Goal: Task Accomplishment & Management: Use online tool/utility

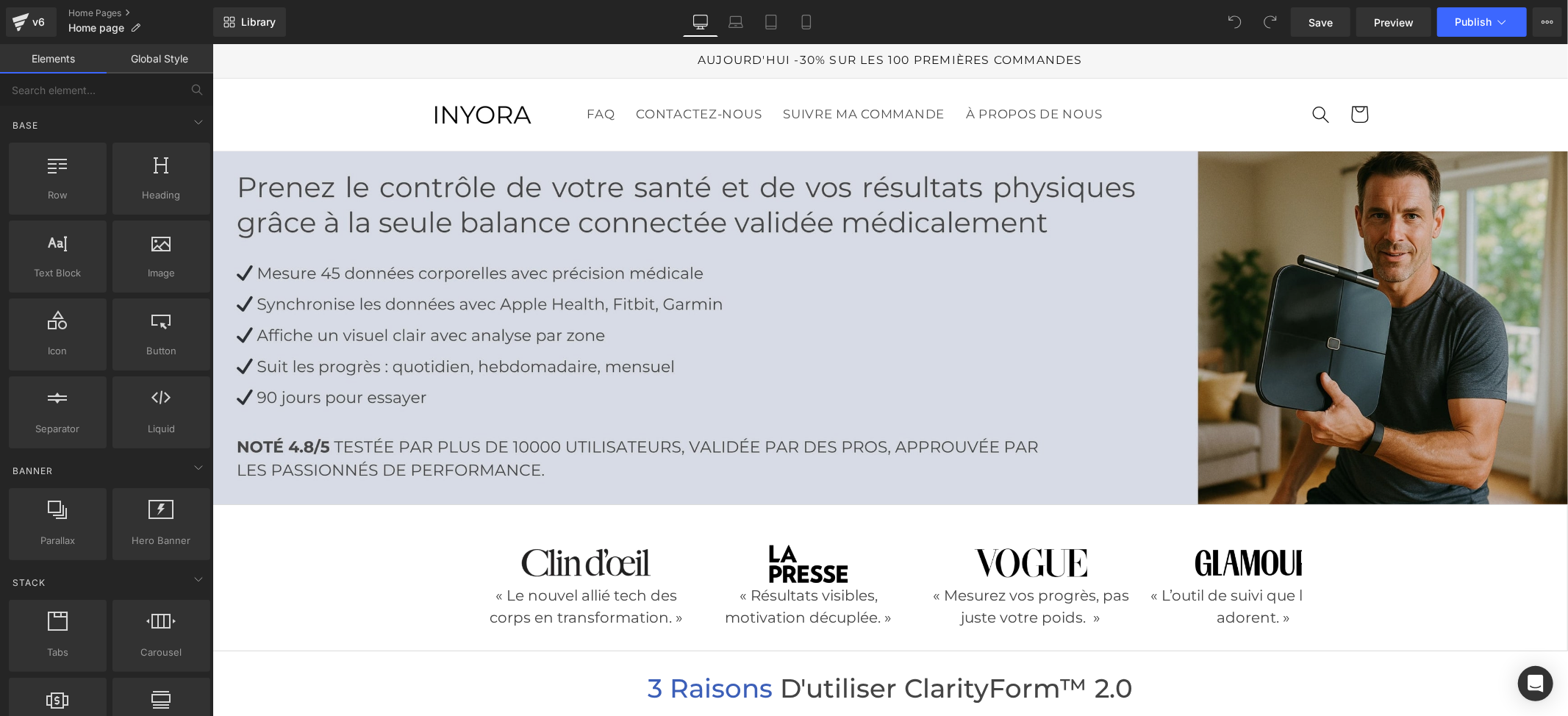
click at [689, 329] on img at bounding box center [889, 327] width 1356 height 353
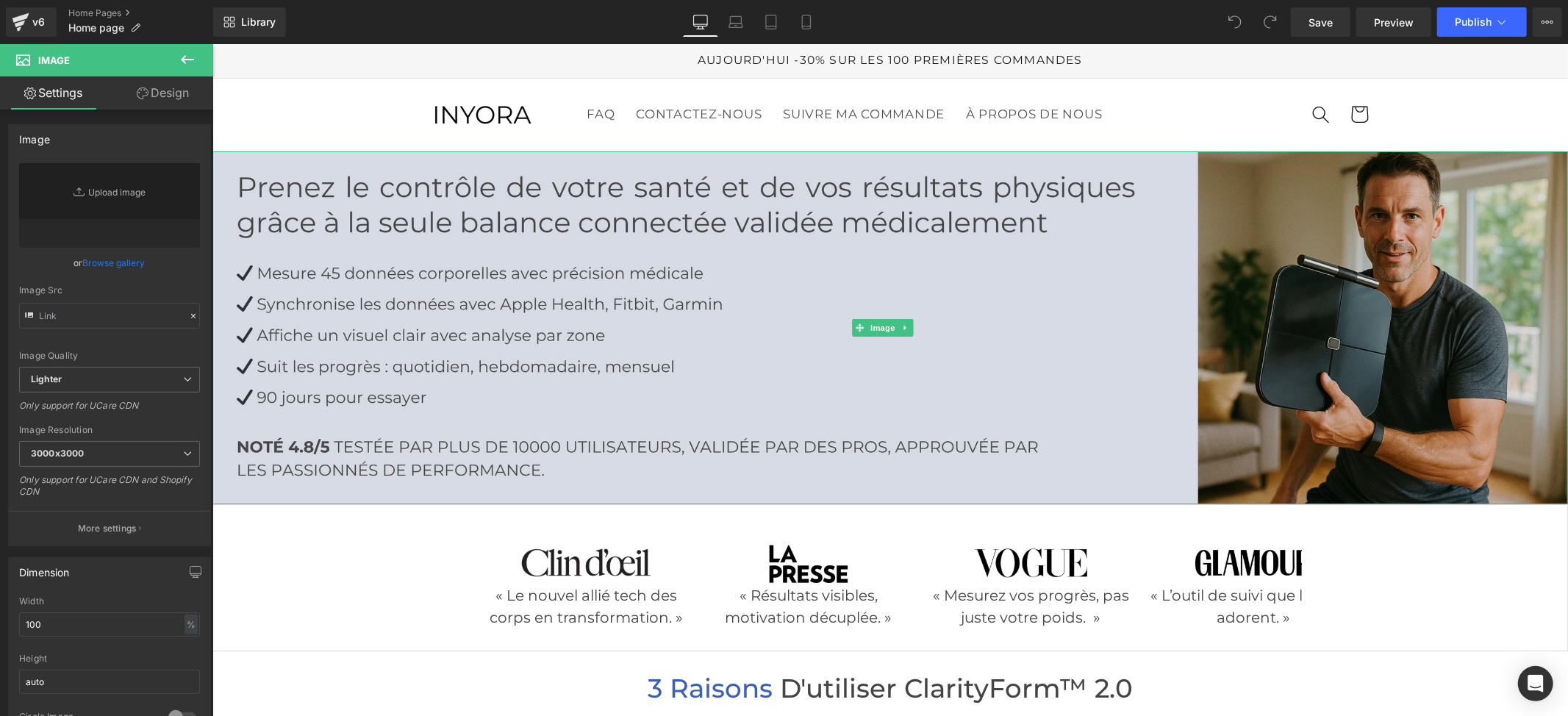
click at [464, 317] on img at bounding box center [889, 327] width 1356 height 353
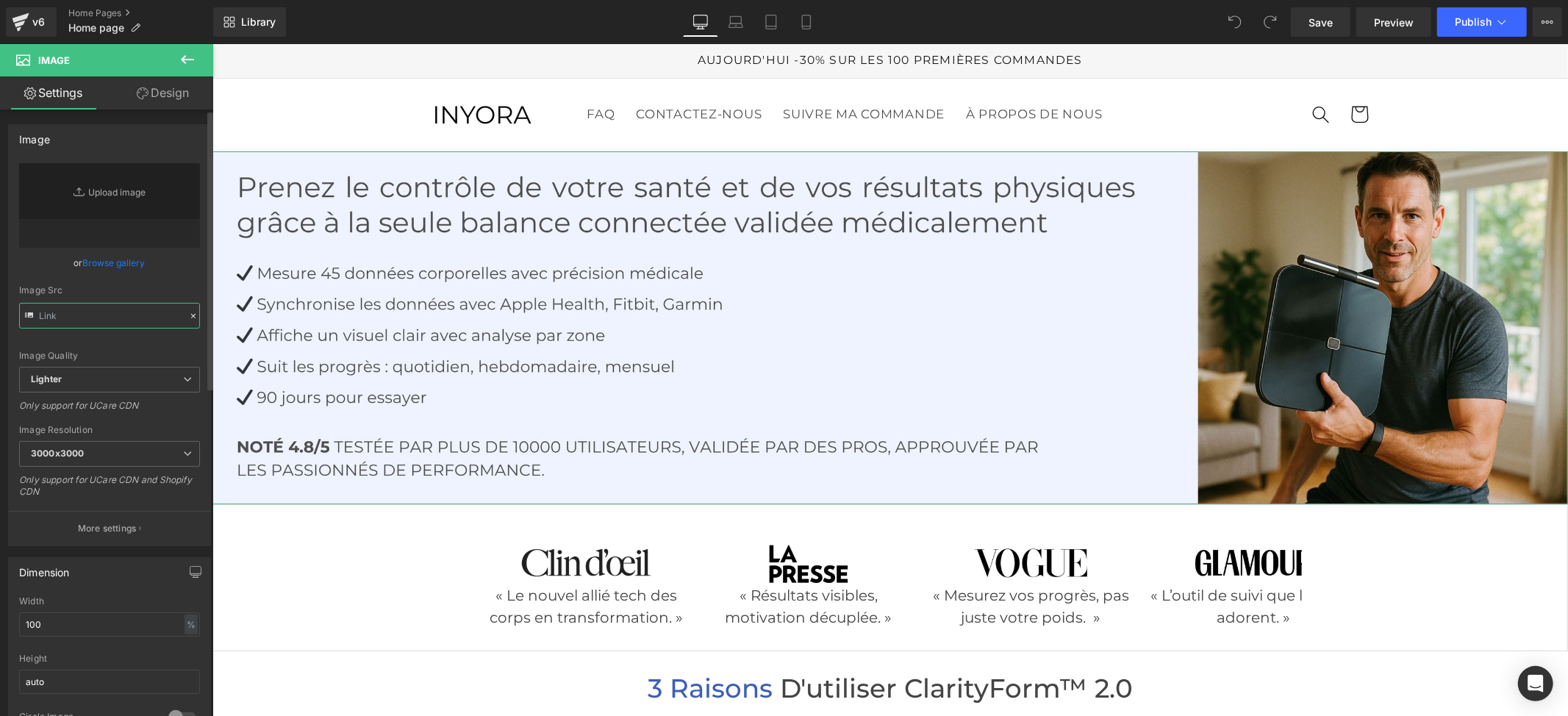
click at [98, 317] on input "text" at bounding box center [110, 315] width 181 height 25
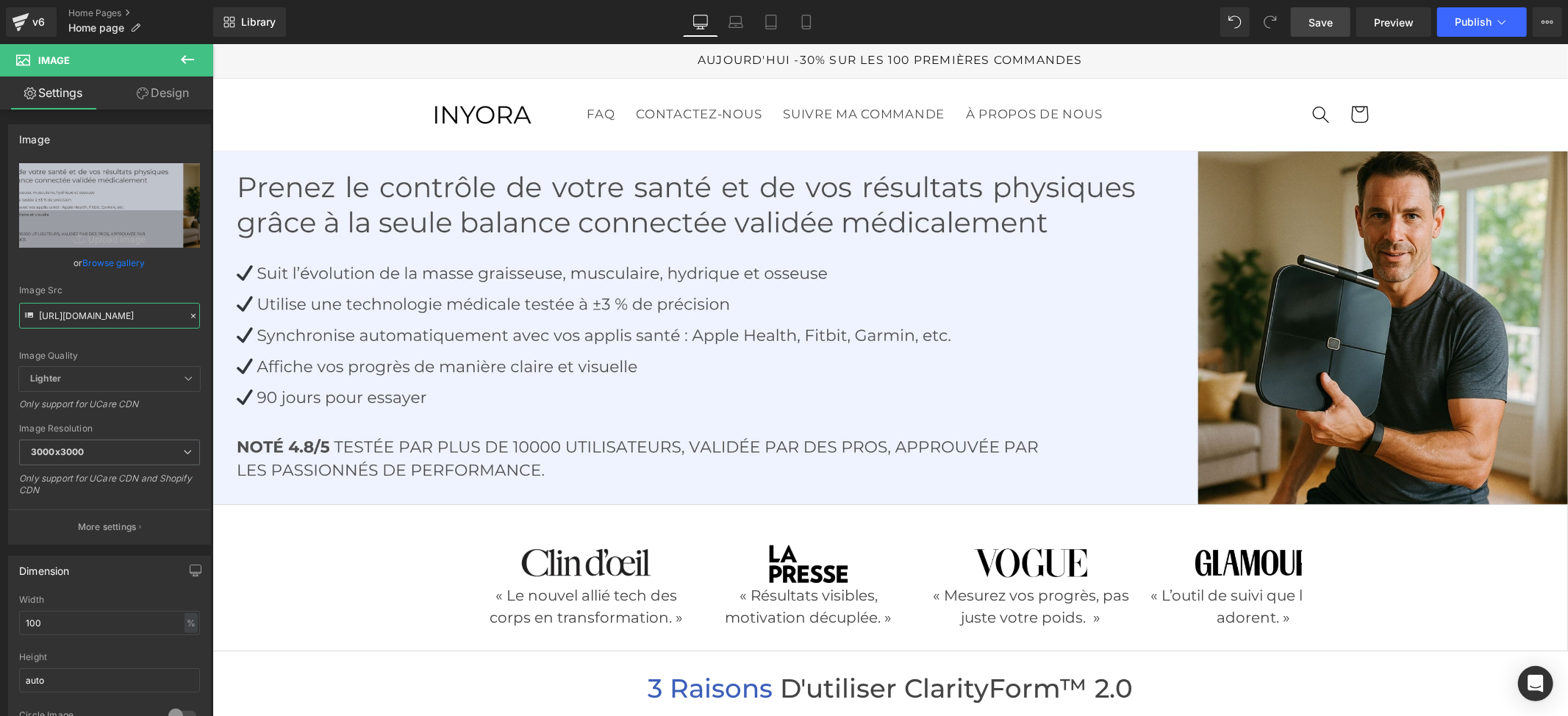
type input "[URL][DOMAIN_NAME]"
click at [1315, 27] on span "Save" at bounding box center [1320, 22] width 24 height 15
click at [1319, 23] on span "Save" at bounding box center [1320, 22] width 24 height 15
click at [876, 324] on span "Image" at bounding box center [882, 327] width 31 height 18
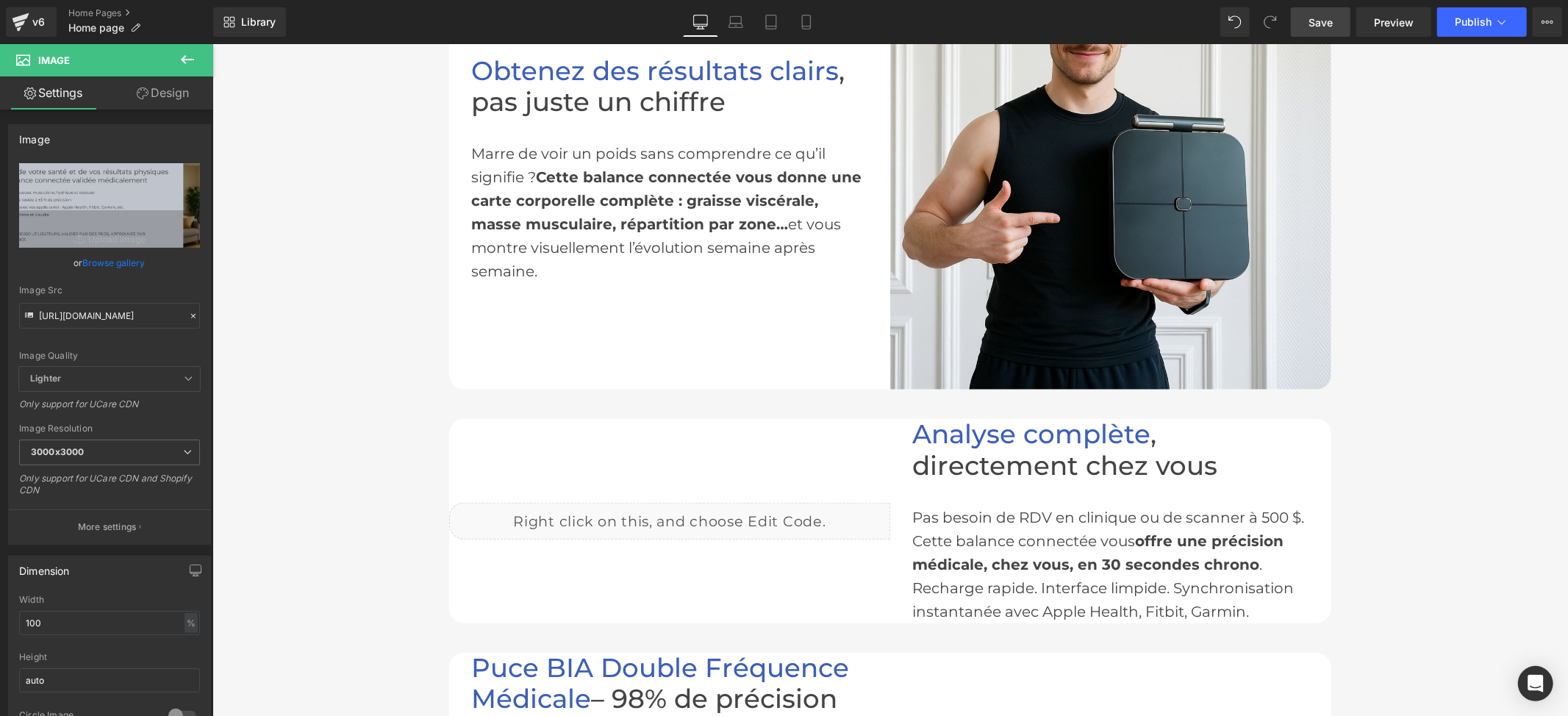
scroll to position [1274, 0]
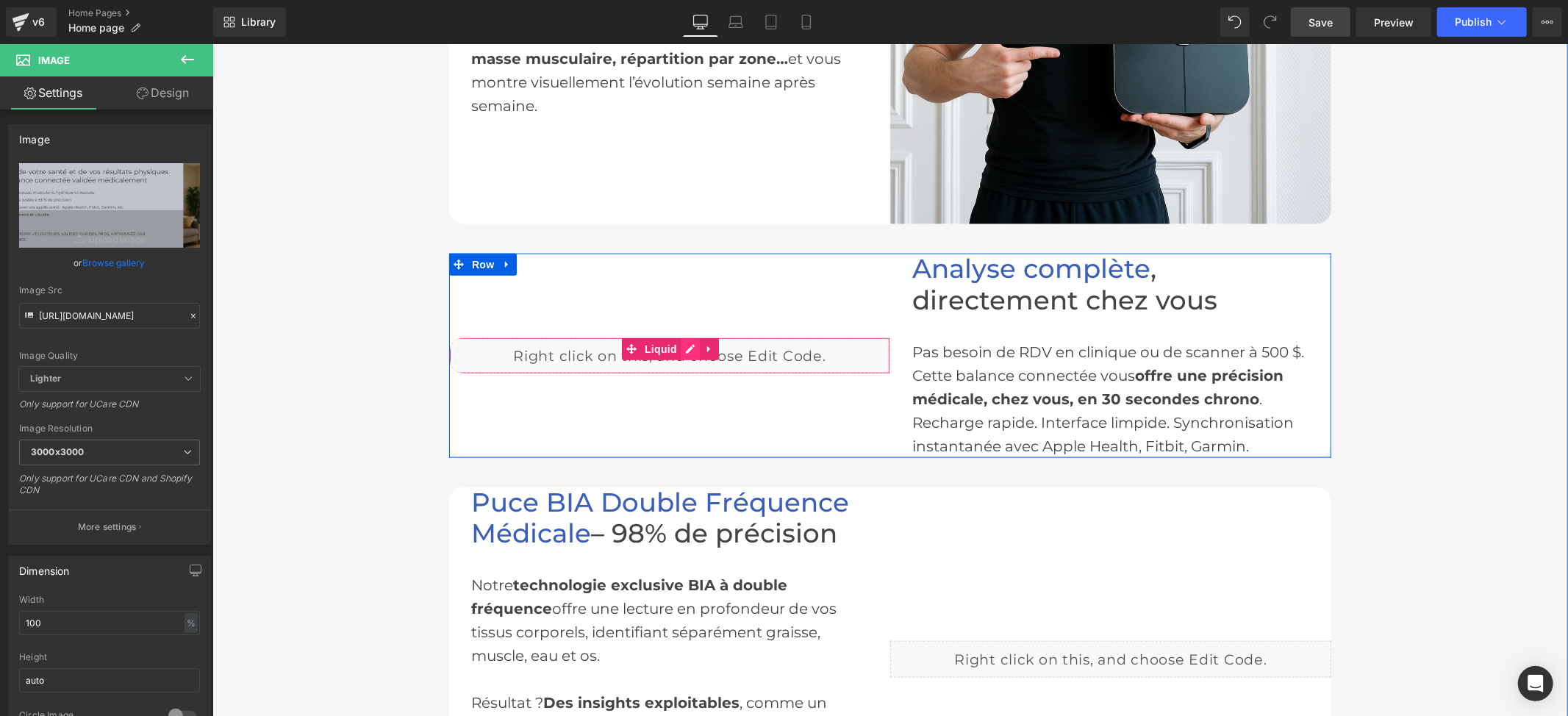
click at [682, 348] on div "Liquid" at bounding box center [669, 355] width 441 height 37
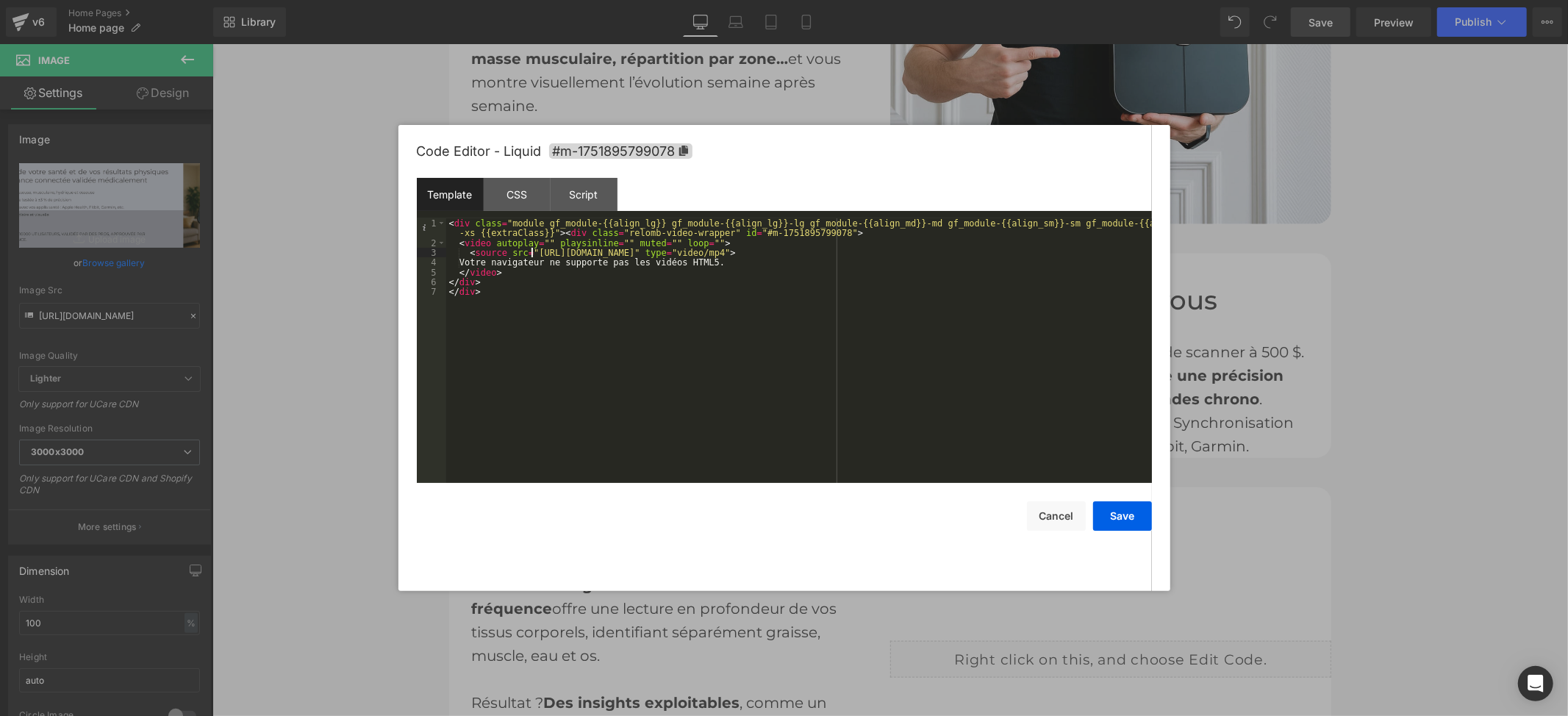
click at [532, 253] on div "< div class = "module gf_module-{{align_lg}} gf_module-{{align_lg}}-lg gf_modul…" at bounding box center [799, 365] width 706 height 294
click at [966, 251] on div "< div class = "module gf_module-{{align_lg}} gf_module-{{align_lg}}-lg gf_modul…" at bounding box center [799, 365] width 706 height 294
click at [1132, 510] on button "Save" at bounding box center [1122, 516] width 59 height 29
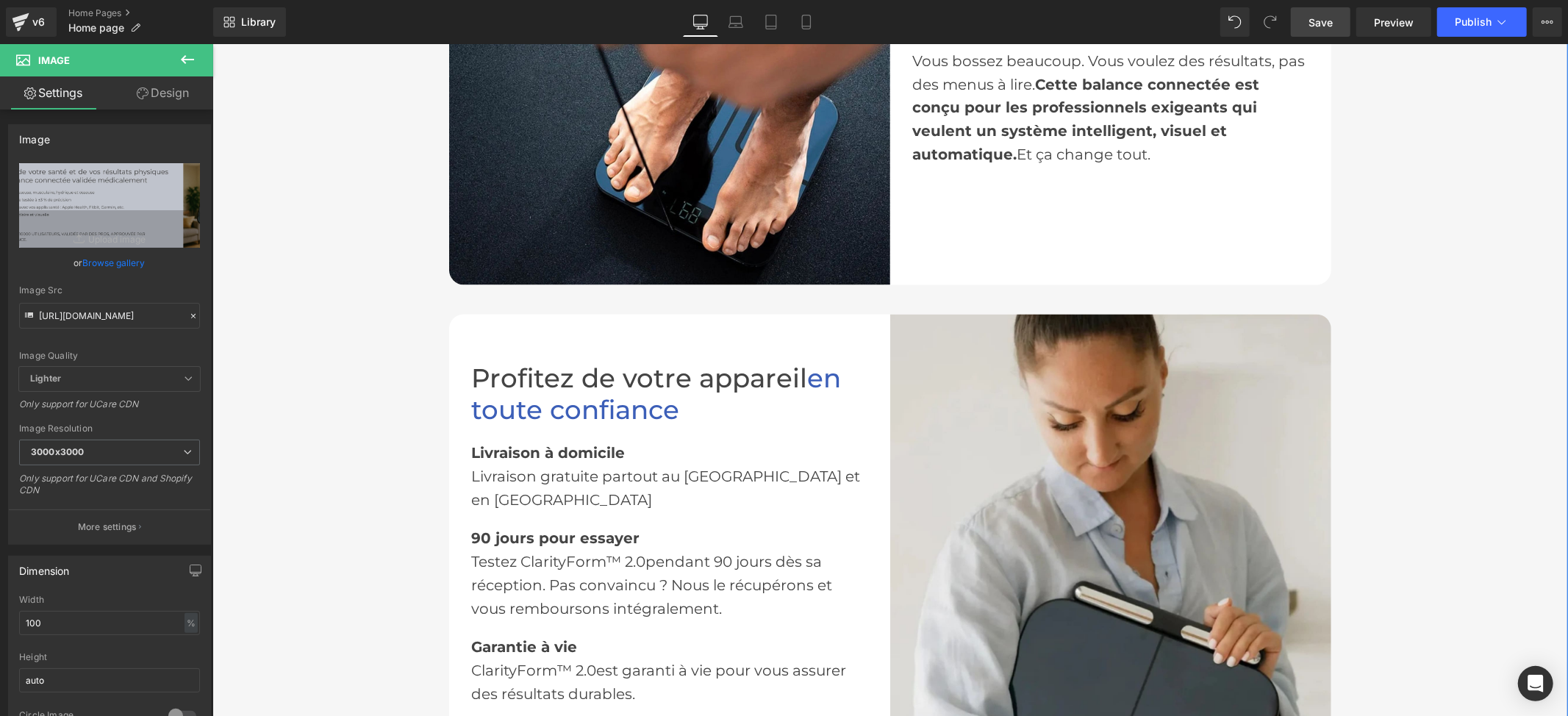
scroll to position [2352, 0]
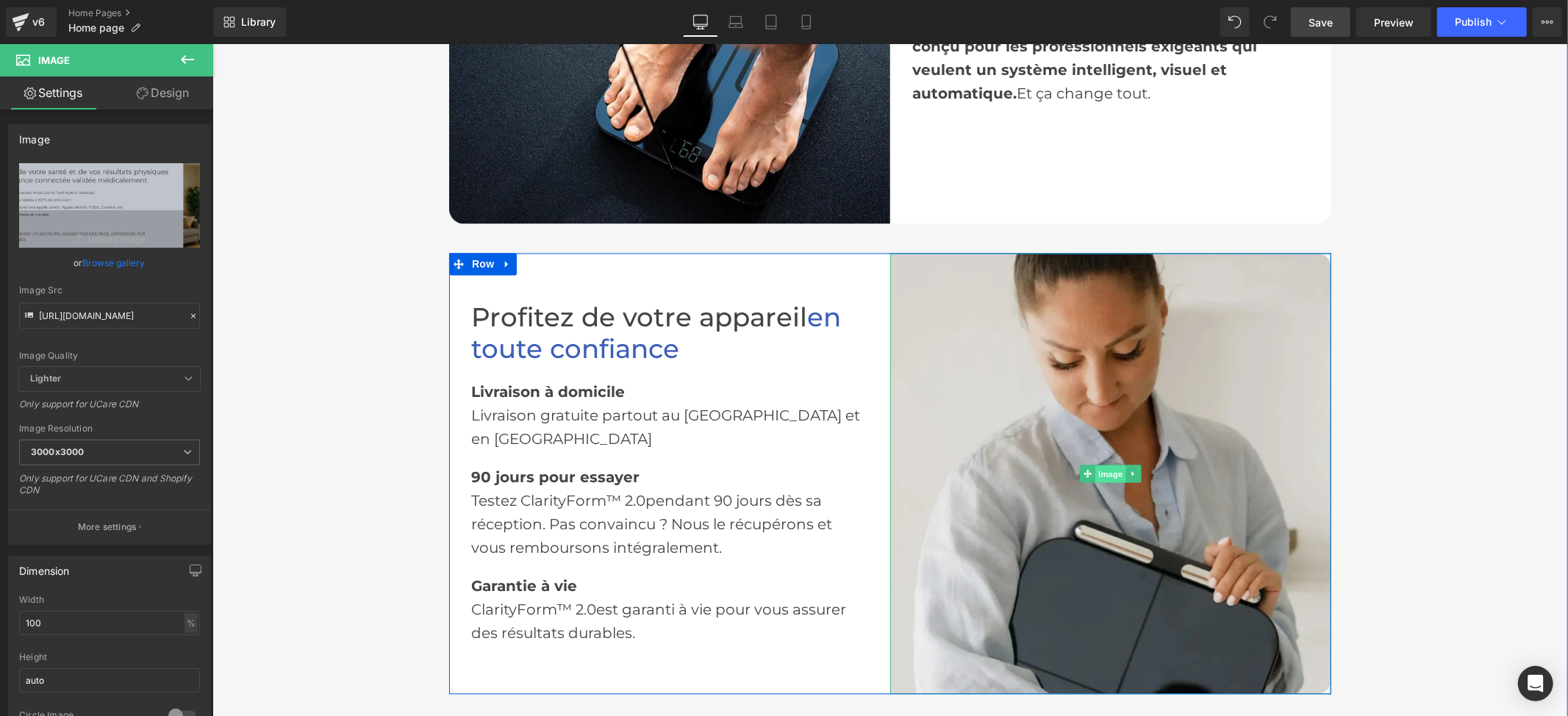
click at [1110, 471] on span "Image" at bounding box center [1110, 473] width 31 height 18
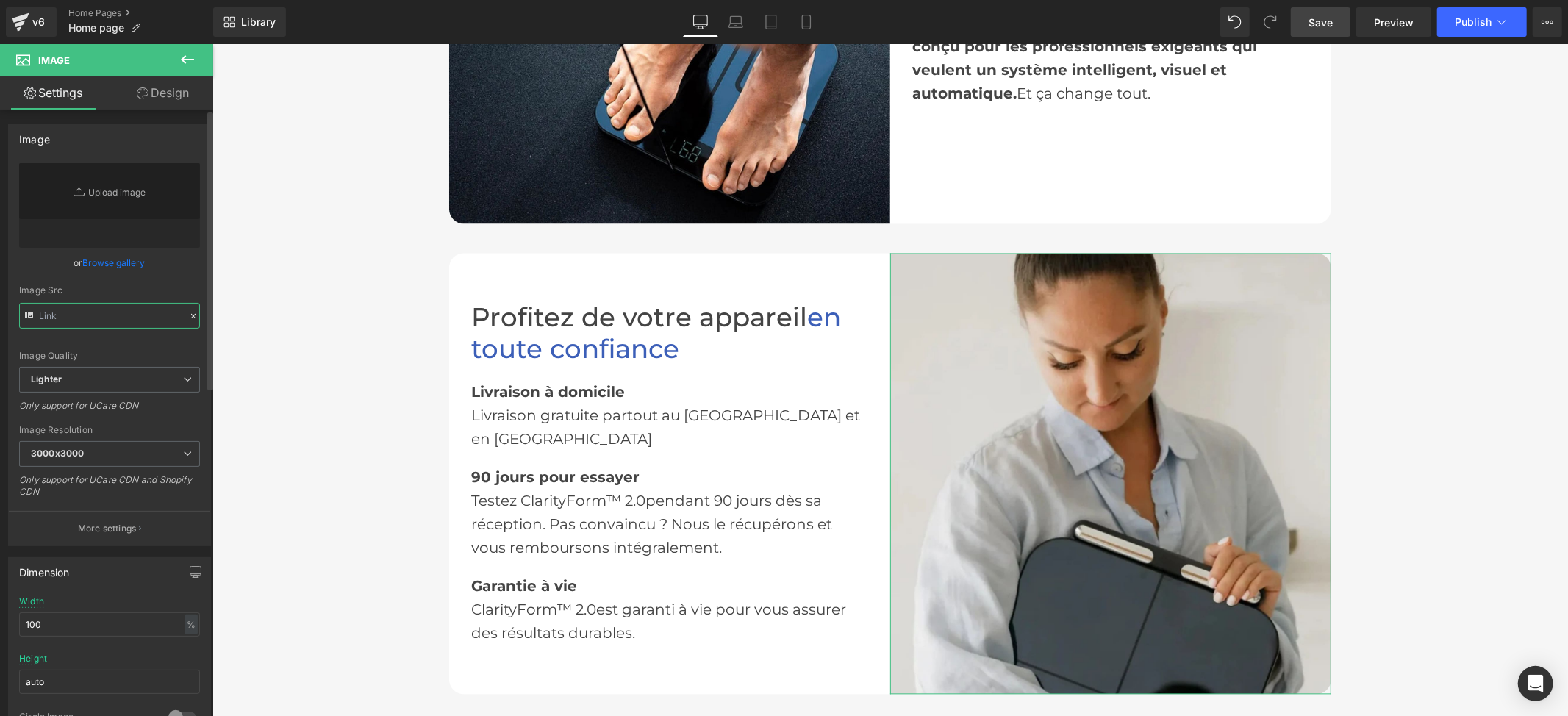
click at [80, 315] on input "text" at bounding box center [110, 315] width 181 height 25
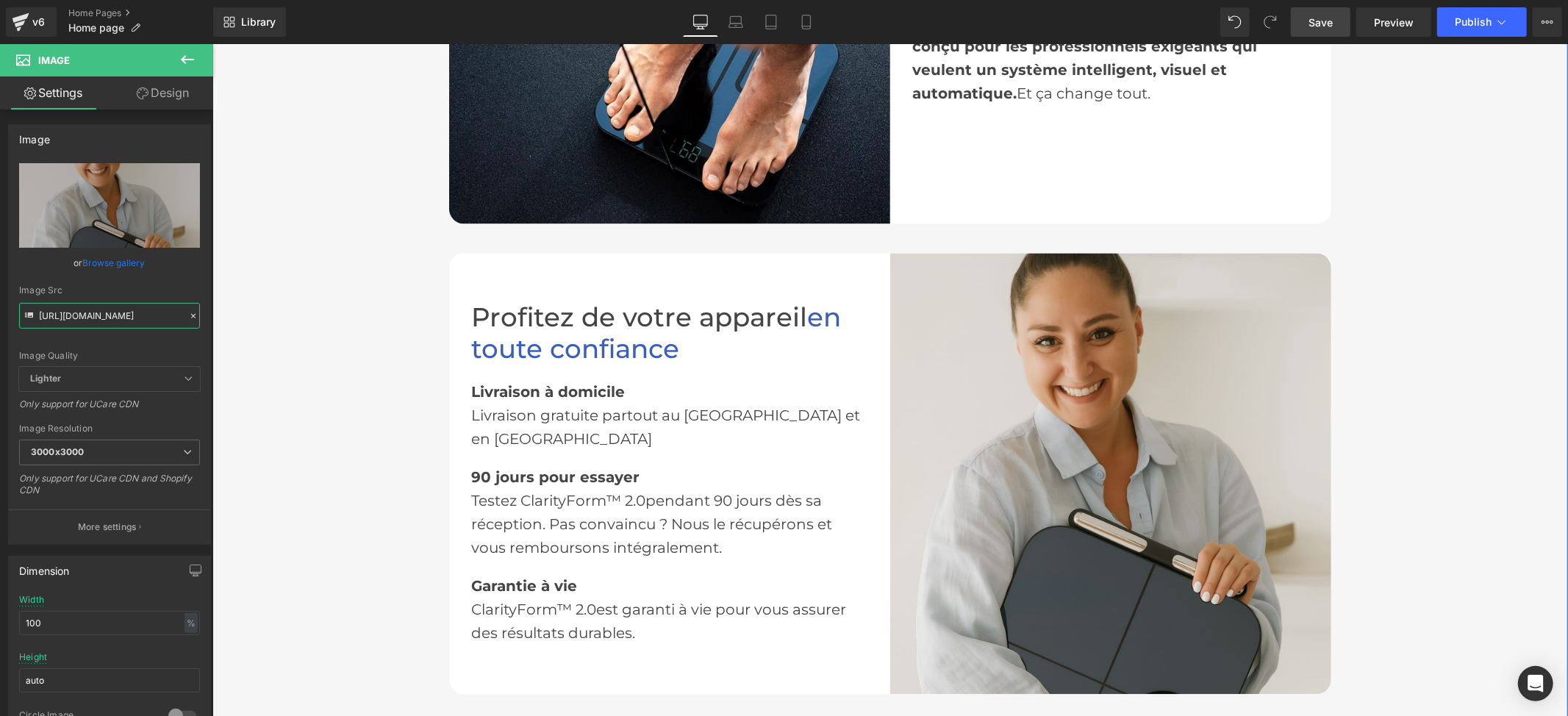
type input "[URL][DOMAIN_NAME]"
drag, startPoint x: 1321, startPoint y: 30, endPoint x: 1167, endPoint y: 265, distance: 281.0
click at [1321, 30] on link "Save" at bounding box center [1320, 22] width 59 height 29
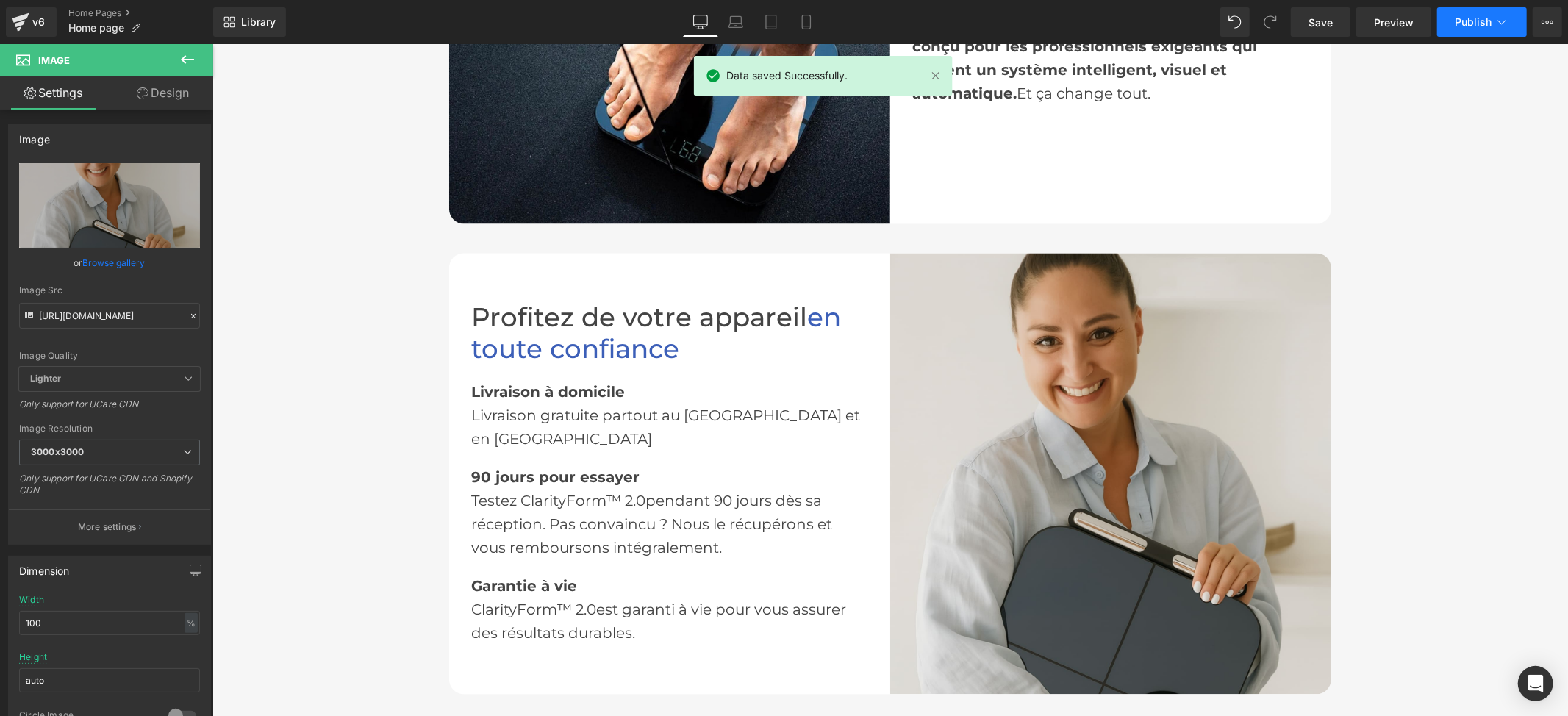
click at [1459, 13] on button "Publish" at bounding box center [1482, 22] width 90 height 29
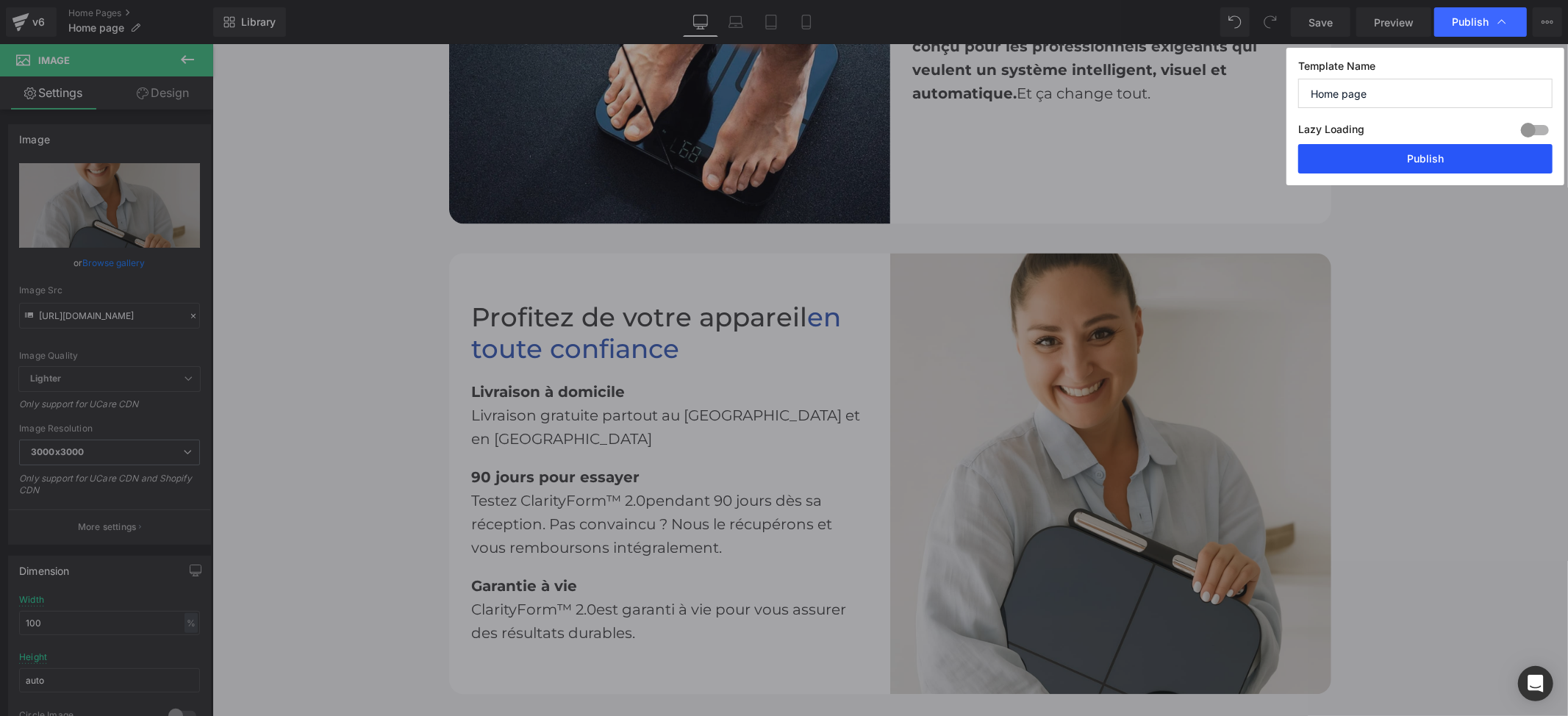
click at [1397, 159] on button "Publish" at bounding box center [1425, 159] width 254 height 29
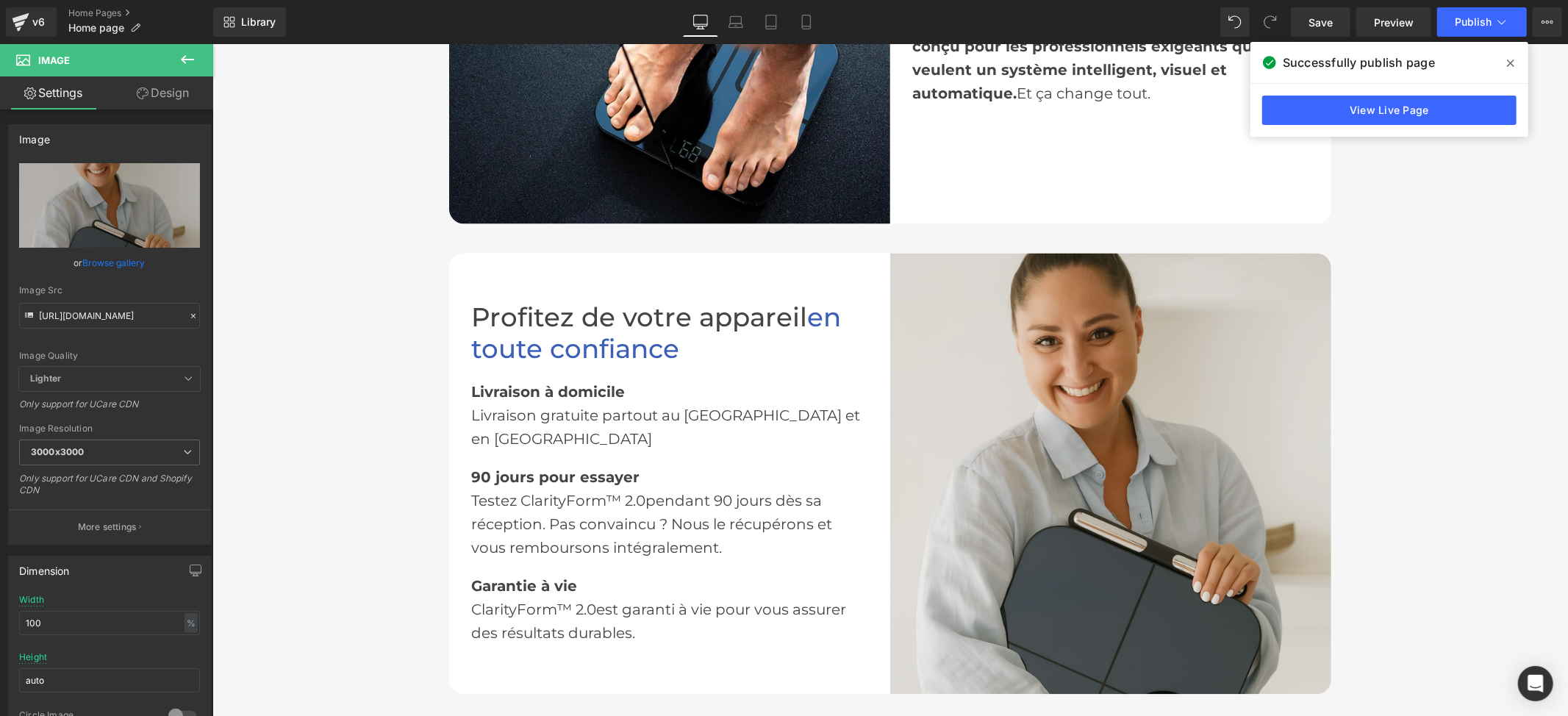
click at [1512, 63] on icon at bounding box center [1511, 63] width 8 height 8
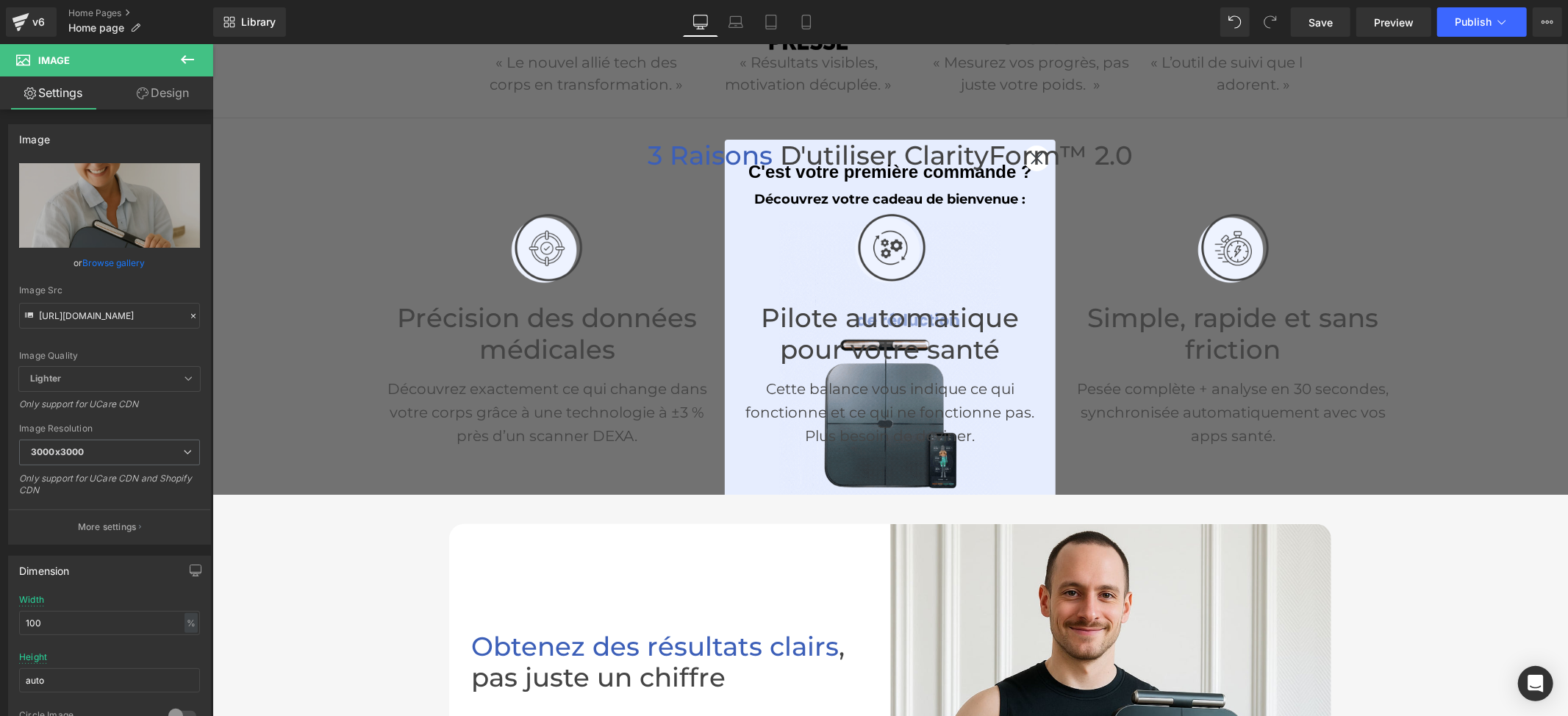
scroll to position [195, 0]
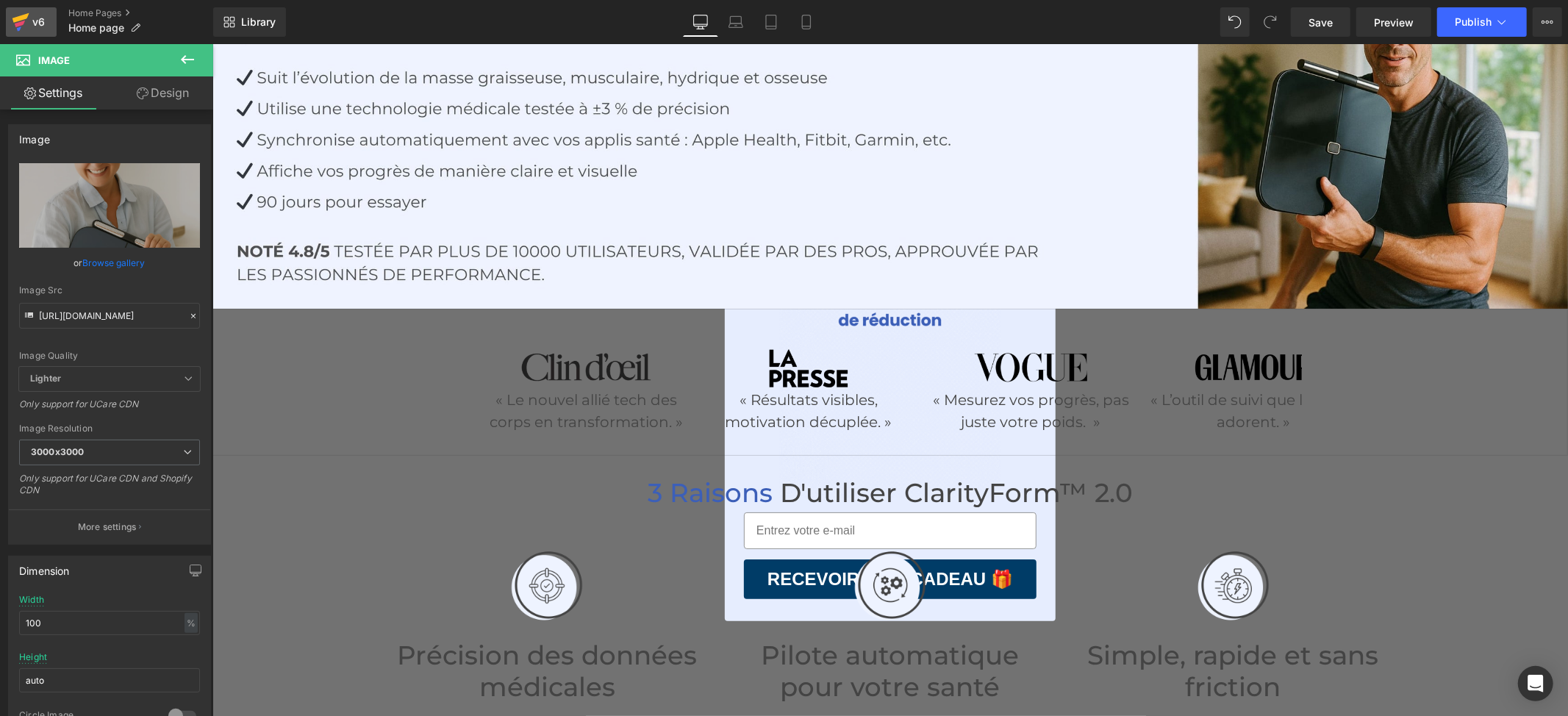
click at [19, 25] on icon at bounding box center [19, 24] width 10 height 7
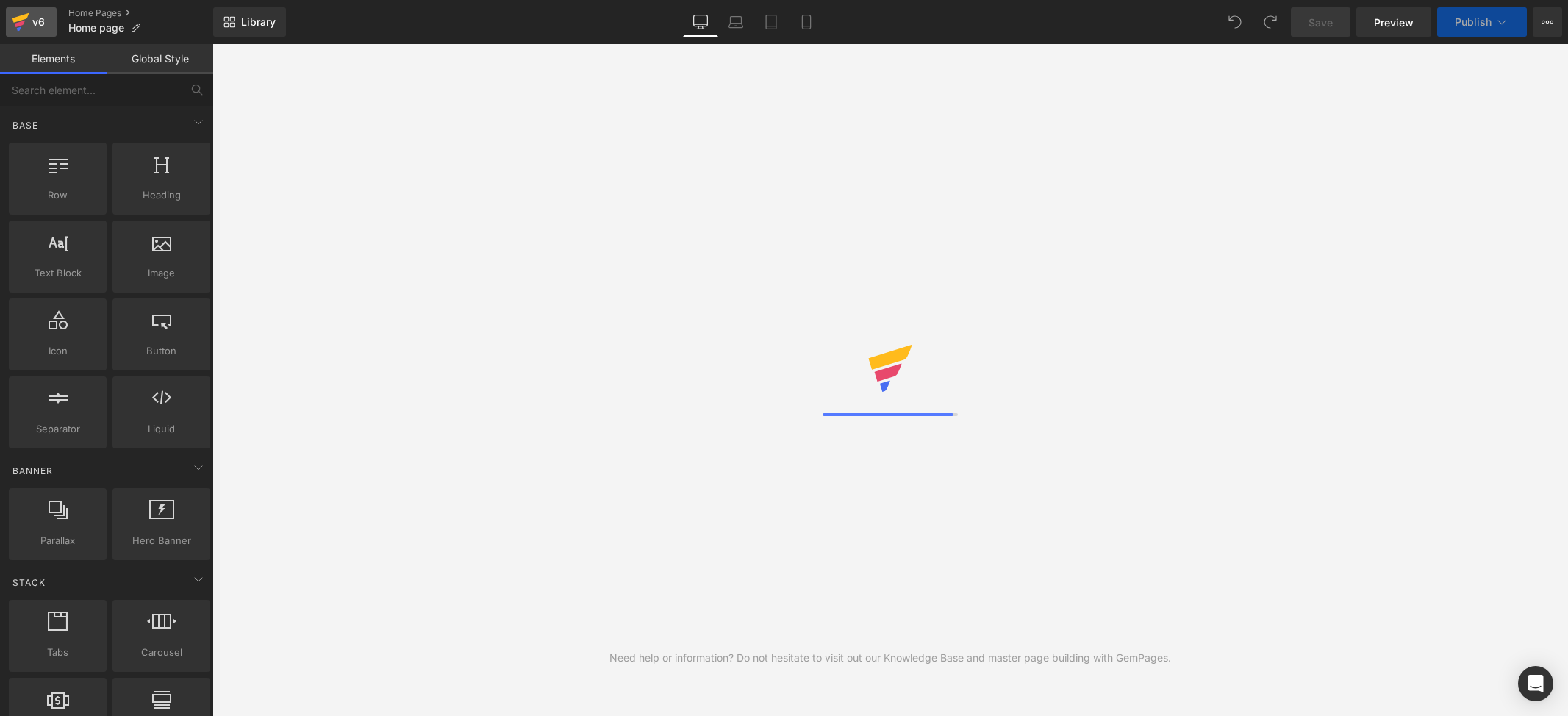
click at [38, 19] on div "v6" at bounding box center [39, 22] width 19 height 19
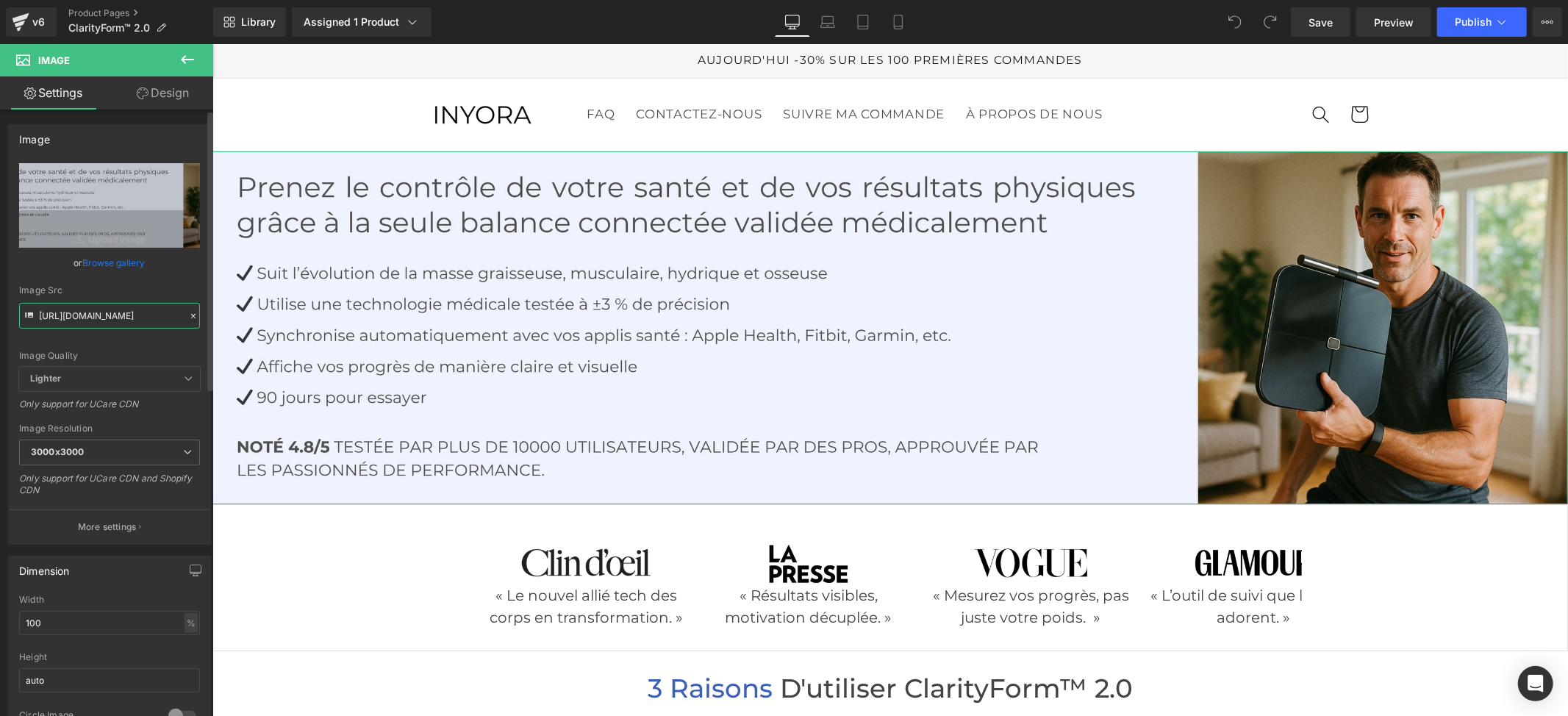
click at [95, 314] on input "[URL][DOMAIN_NAME]" at bounding box center [110, 315] width 181 height 25
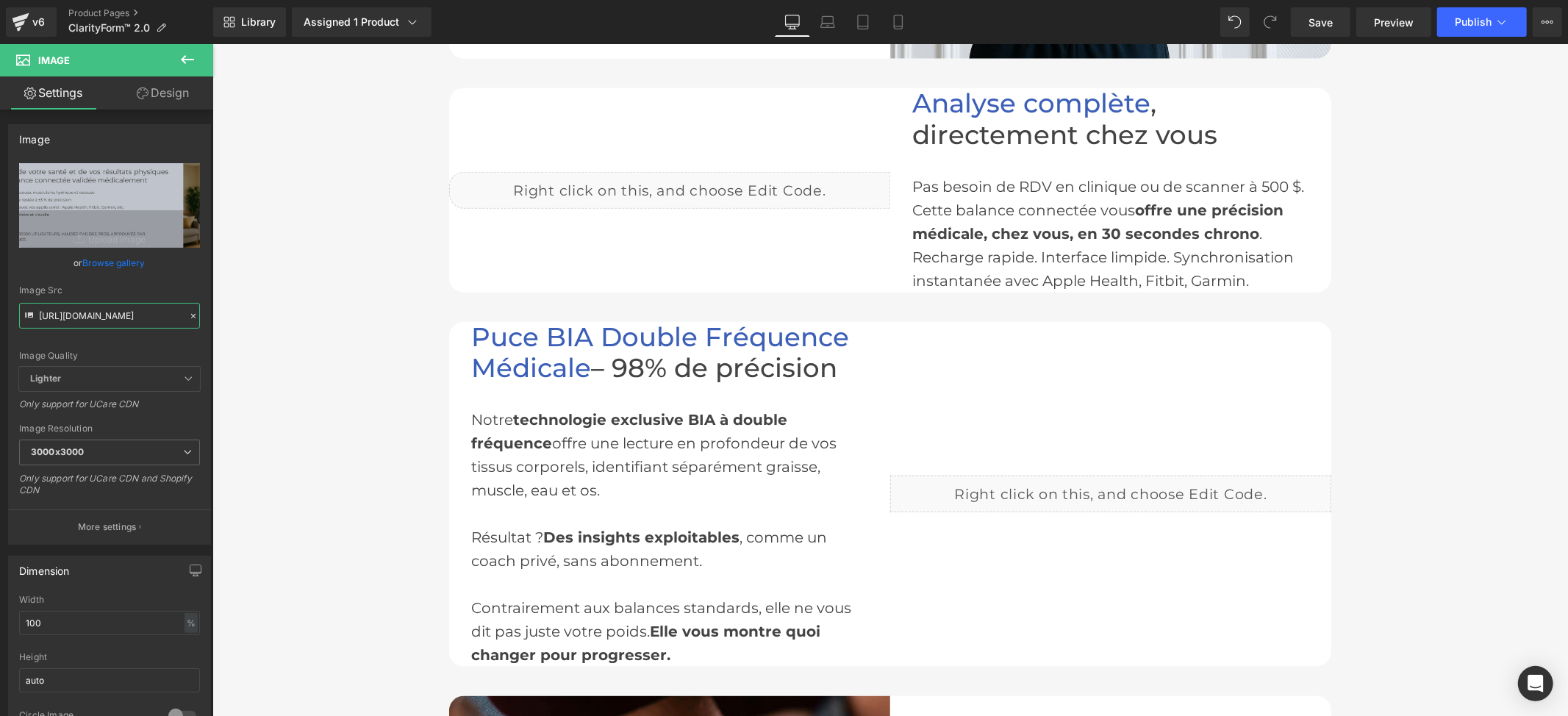
scroll to position [1372, 0]
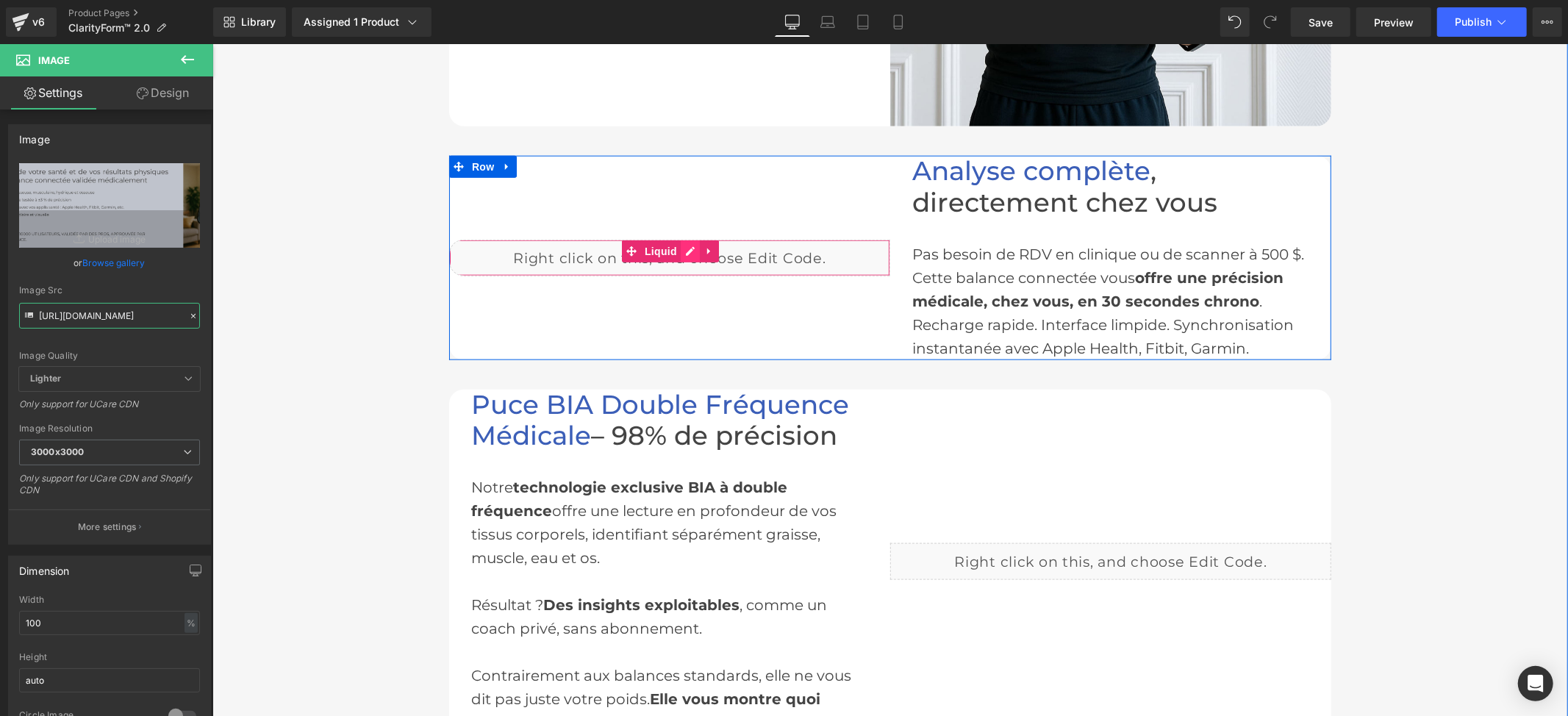
click at [680, 250] on div "Liquid" at bounding box center [669, 257] width 441 height 37
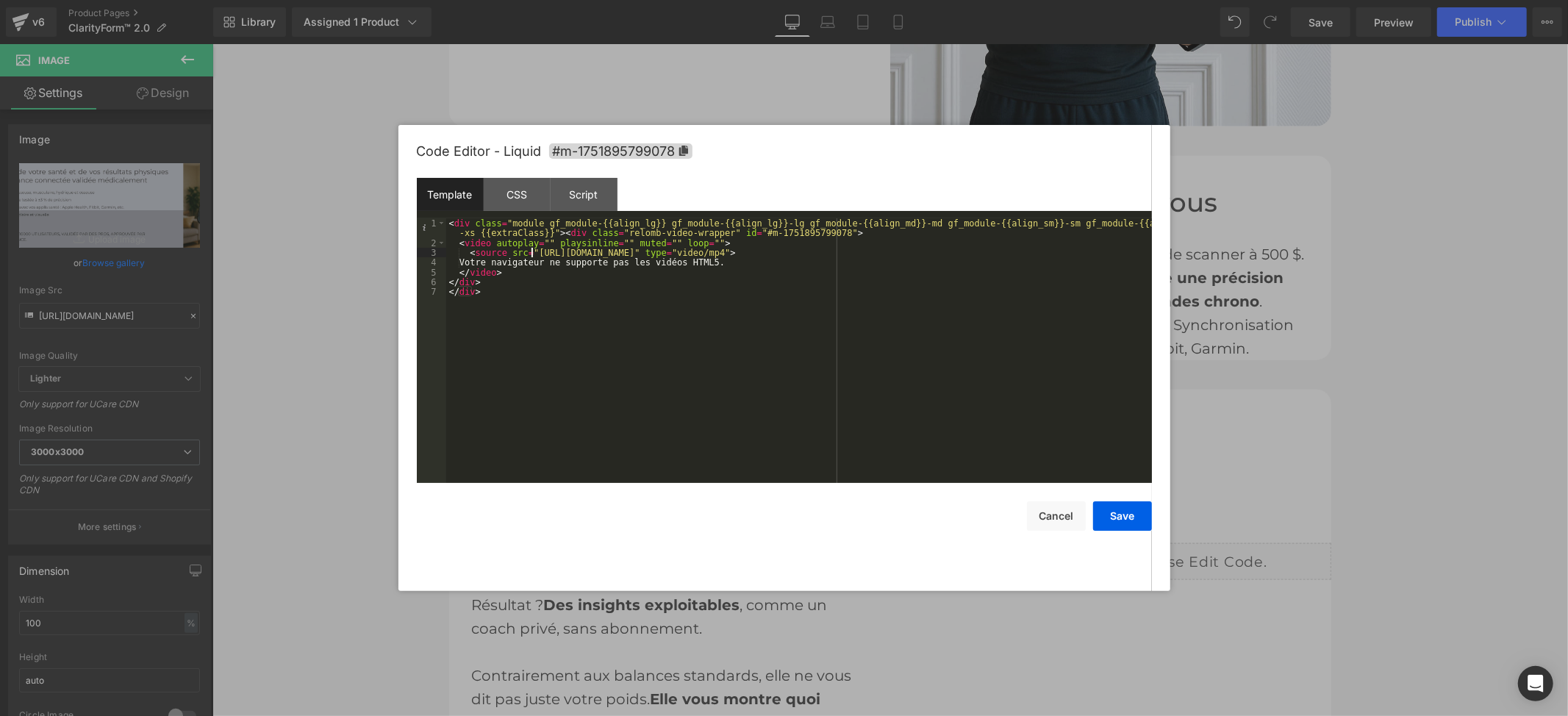
click at [529, 251] on div "< div class = "module gf_module-{{align_lg}} gf_module-{{align_lg}}-lg gf_modul…" at bounding box center [799, 365] width 706 height 294
click at [973, 251] on div "< div class = "module gf_module-{{align_lg}} gf_module-{{align_lg}}-lg gf_modul…" at bounding box center [799, 365] width 706 height 294
click at [533, 250] on div "< div class = "module gf_module-{{align_lg}} gf_module-{{align_lg}}-lg gf_modul…" at bounding box center [799, 365] width 706 height 294
click at [971, 250] on div "< div class = "module gf_module-{{align_lg}} gf_module-{{align_lg}}-lg gf_modul…" at bounding box center [799, 365] width 706 height 294
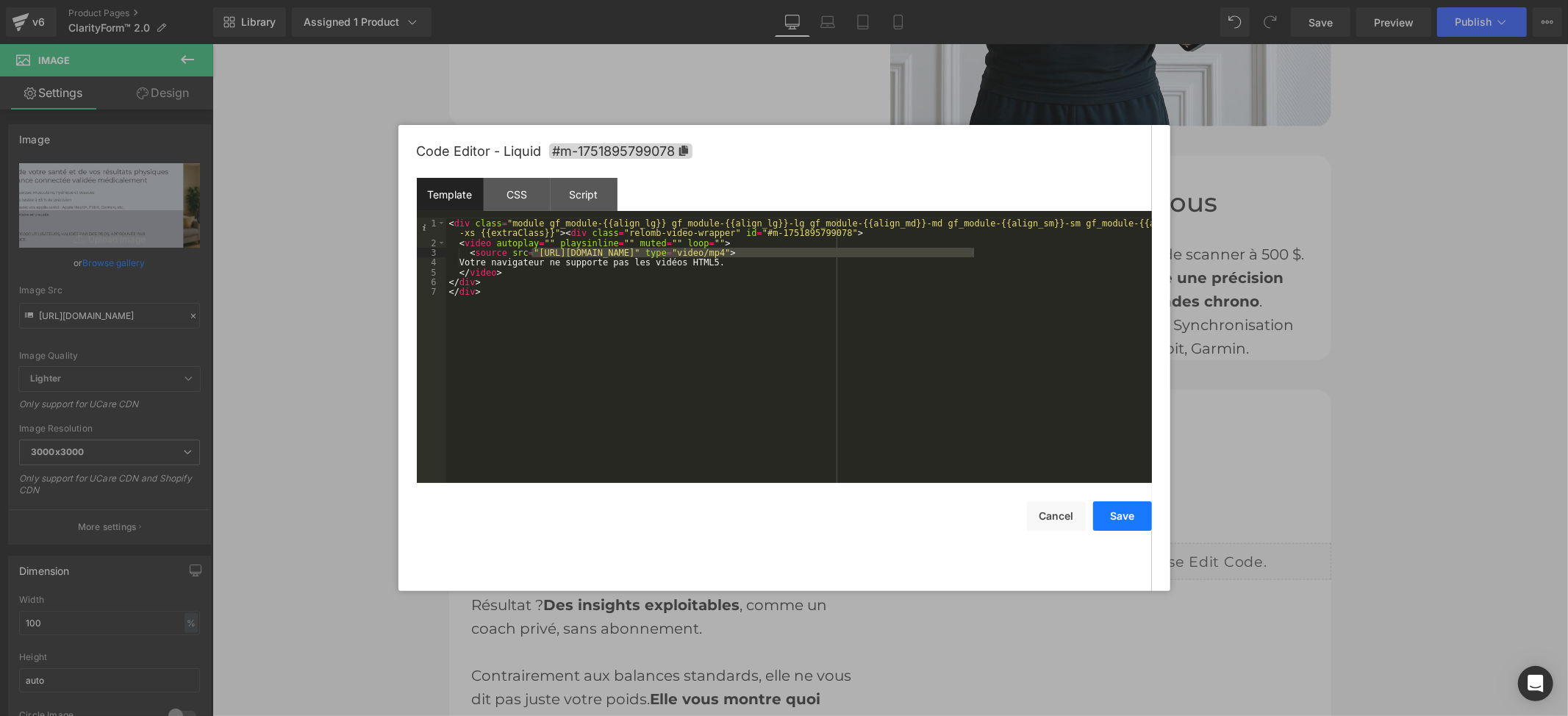
click at [1113, 511] on button "Save" at bounding box center [1122, 516] width 59 height 29
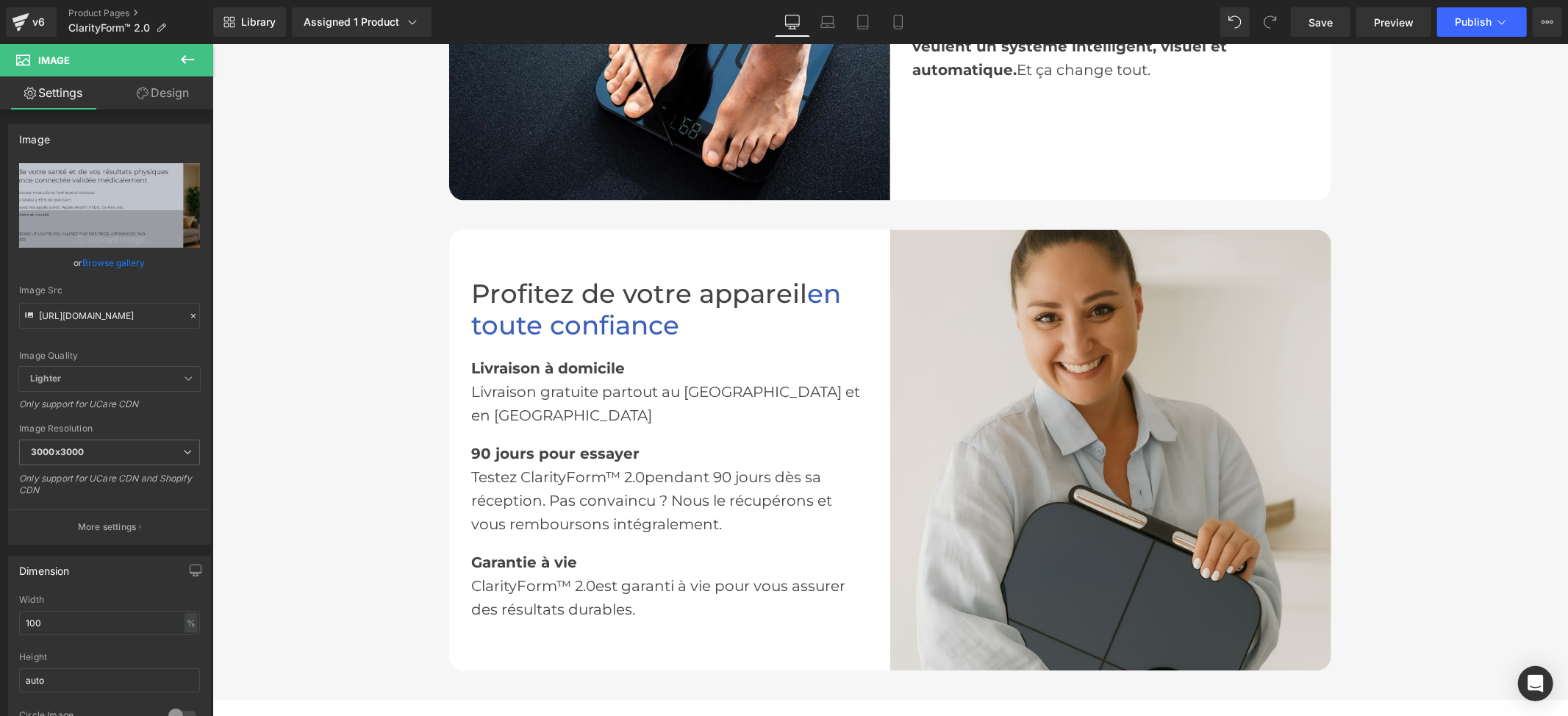
scroll to position [2548, 0]
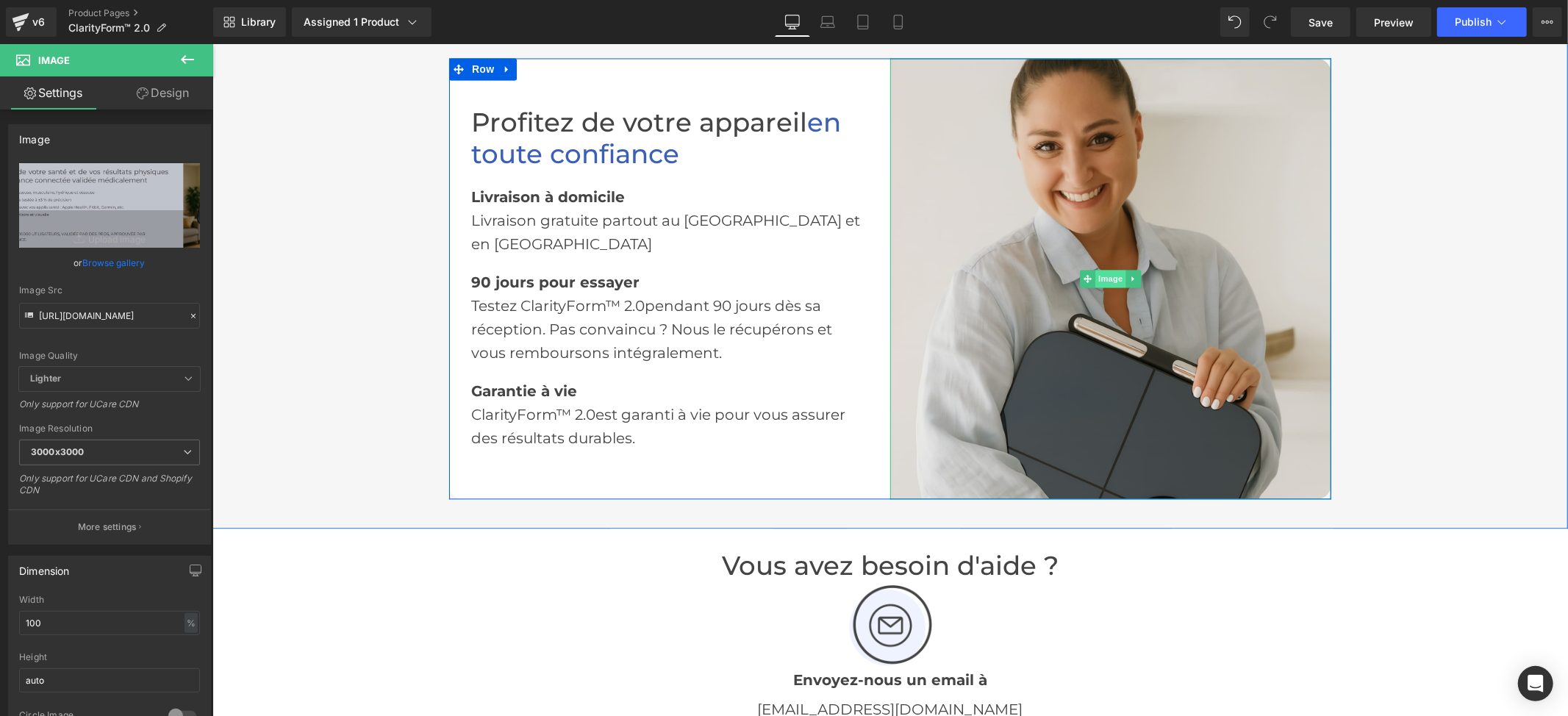
click at [1103, 279] on span "Image" at bounding box center [1110, 277] width 31 height 18
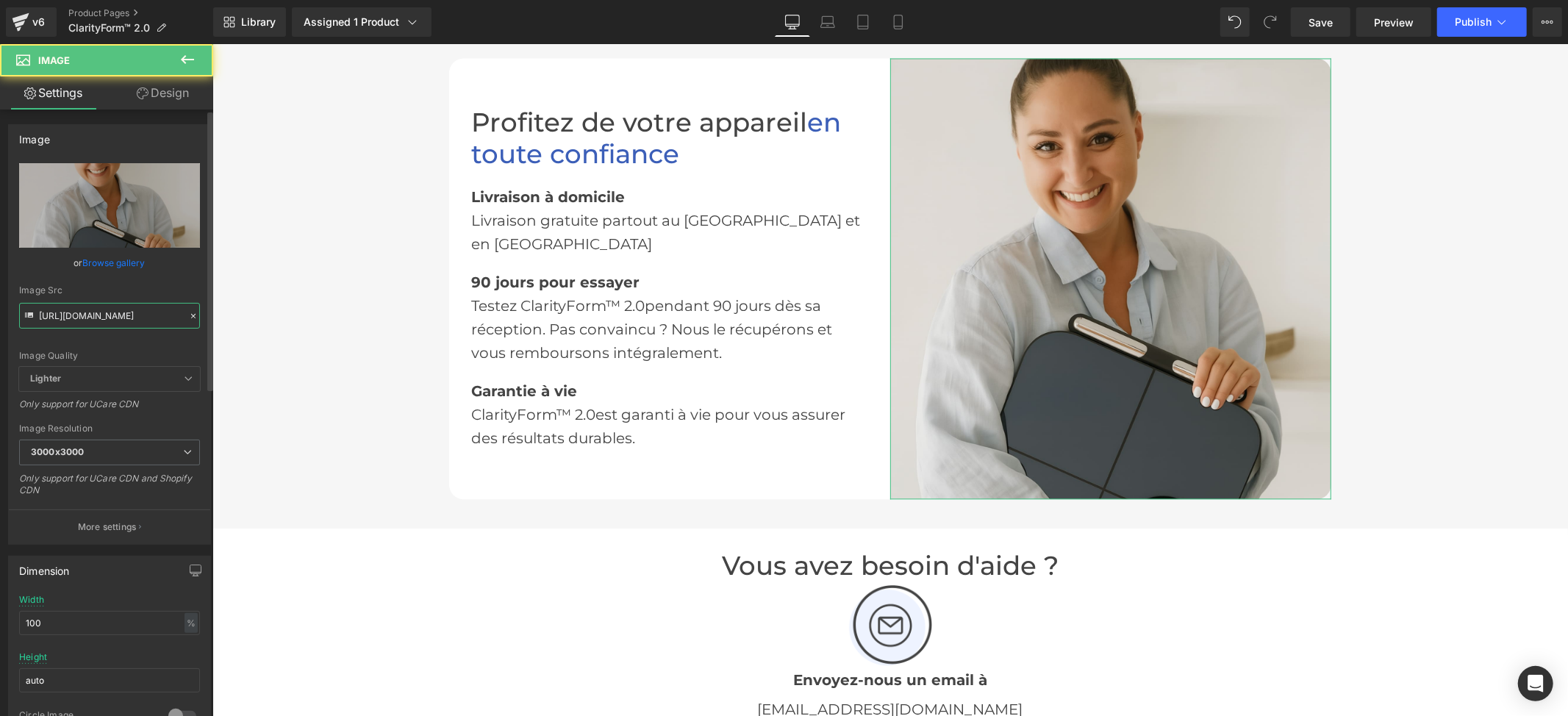
click at [107, 315] on input "[URL][DOMAIN_NAME]" at bounding box center [110, 315] width 181 height 25
click at [110, 314] on input "[URL][DOMAIN_NAME]" at bounding box center [110, 315] width 181 height 25
